Goal: Information Seeking & Learning: Learn about a topic

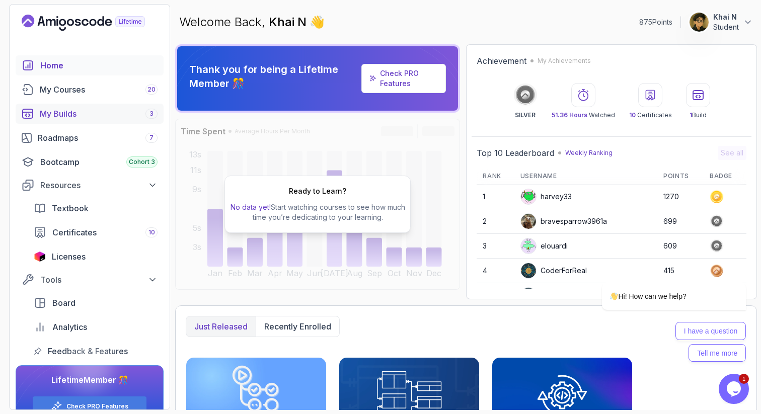
click at [92, 115] on div "My Builds 3" at bounding box center [99, 114] width 118 height 12
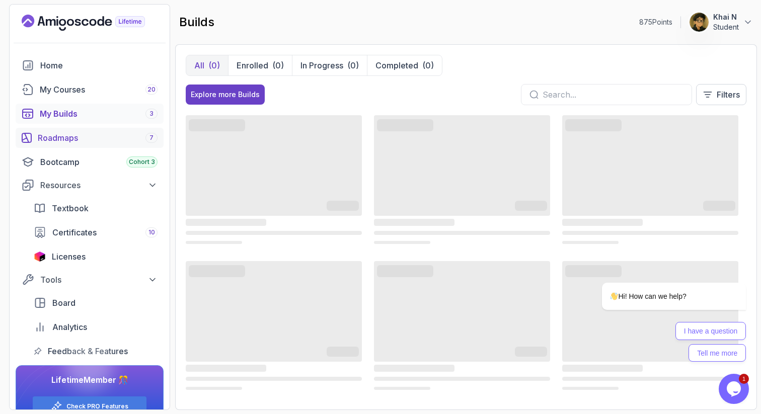
click at [106, 137] on div "Roadmaps 7" at bounding box center [98, 138] width 120 height 12
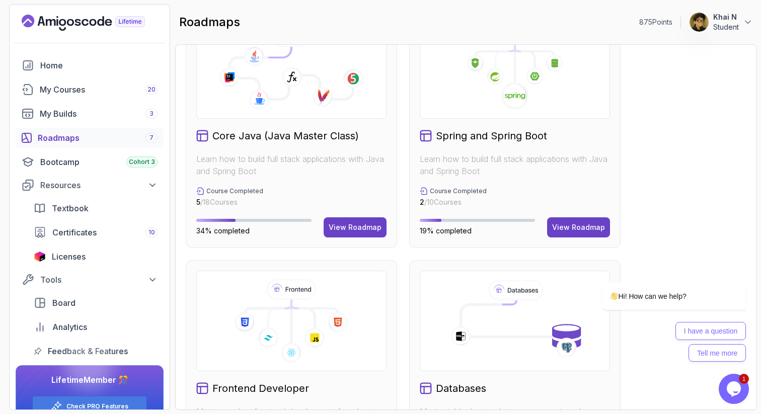
scroll to position [108, 0]
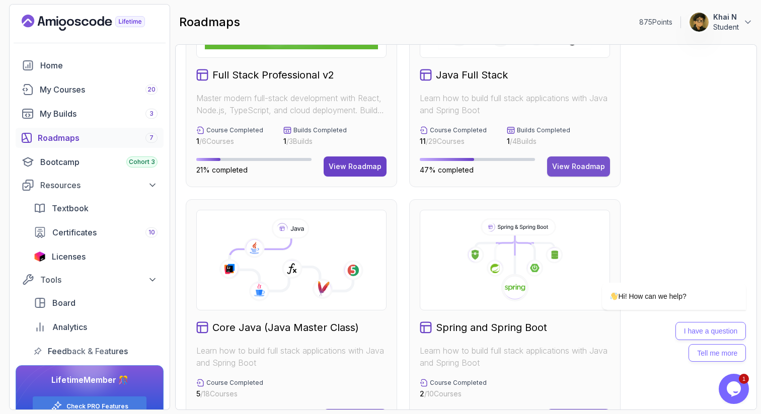
click at [572, 171] on div "View Roadmap" at bounding box center [578, 167] width 53 height 10
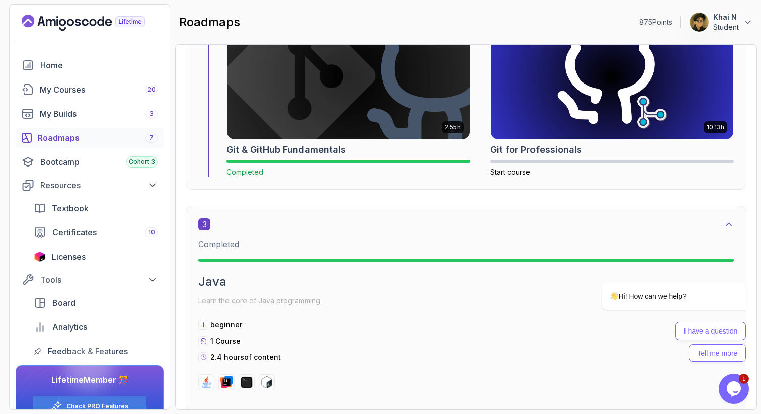
scroll to position [1105, 0]
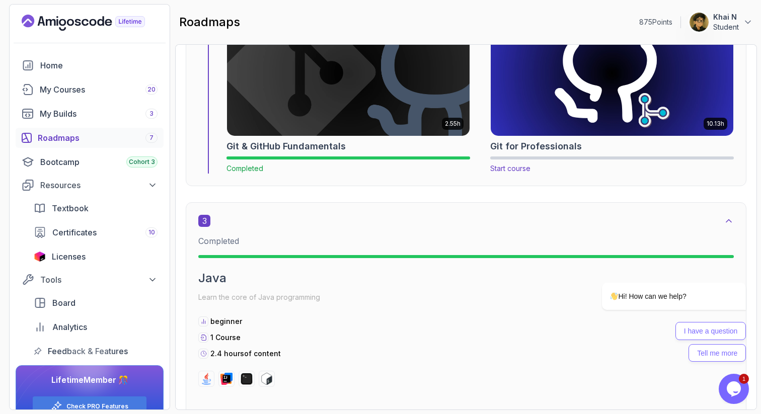
click at [600, 76] on img at bounding box center [612, 73] width 255 height 131
